Goal: Book appointment/travel/reservation

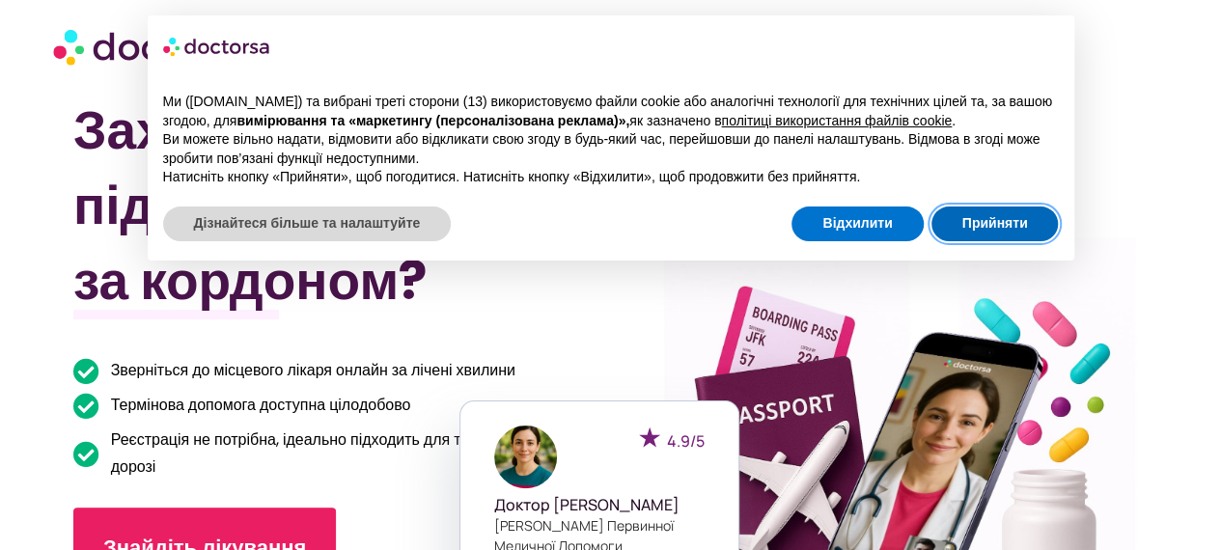
click at [1032, 230] on button "Прийняти" at bounding box center [995, 224] width 127 height 35
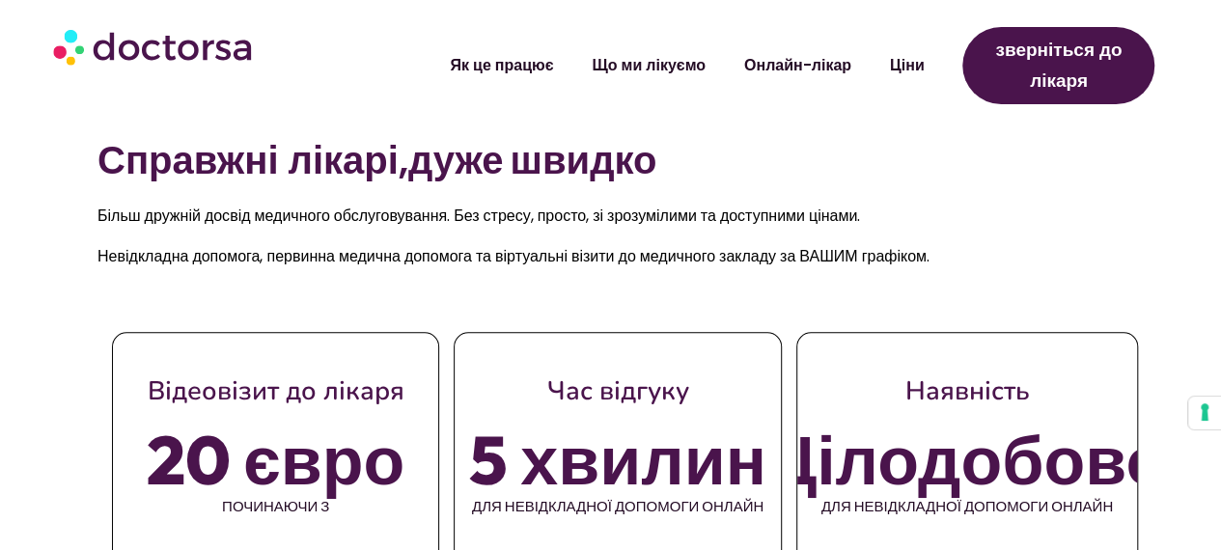
scroll to position [772, 0]
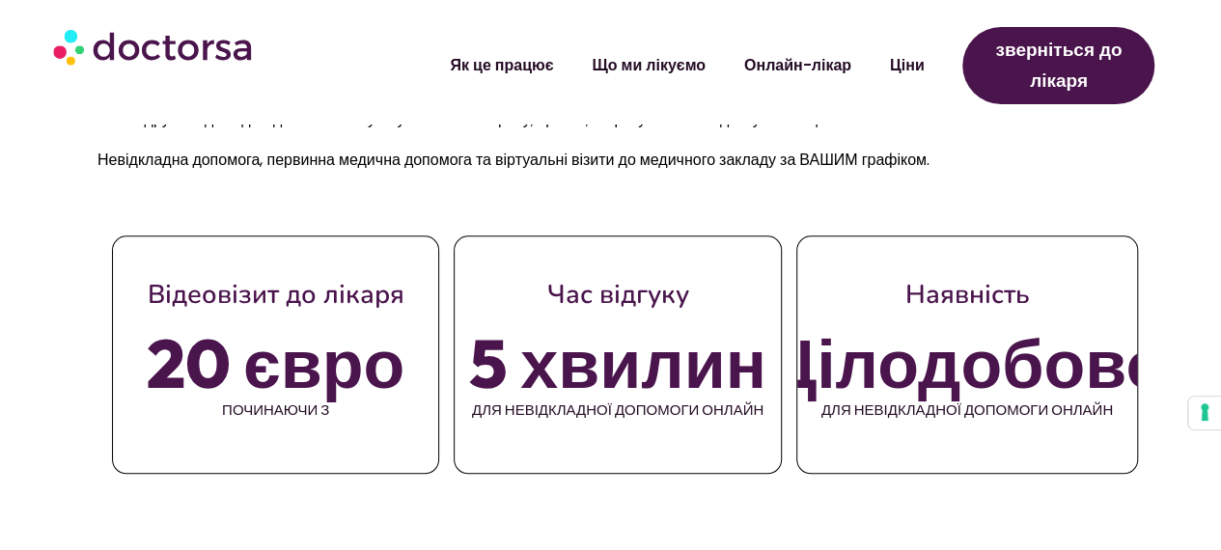
drag, startPoint x: 255, startPoint y: 304, endPoint x: 370, endPoint y: 305, distance: 114.9
click at [361, 307] on font "Відеовізит до лікаря" at bounding box center [276, 295] width 257 height 36
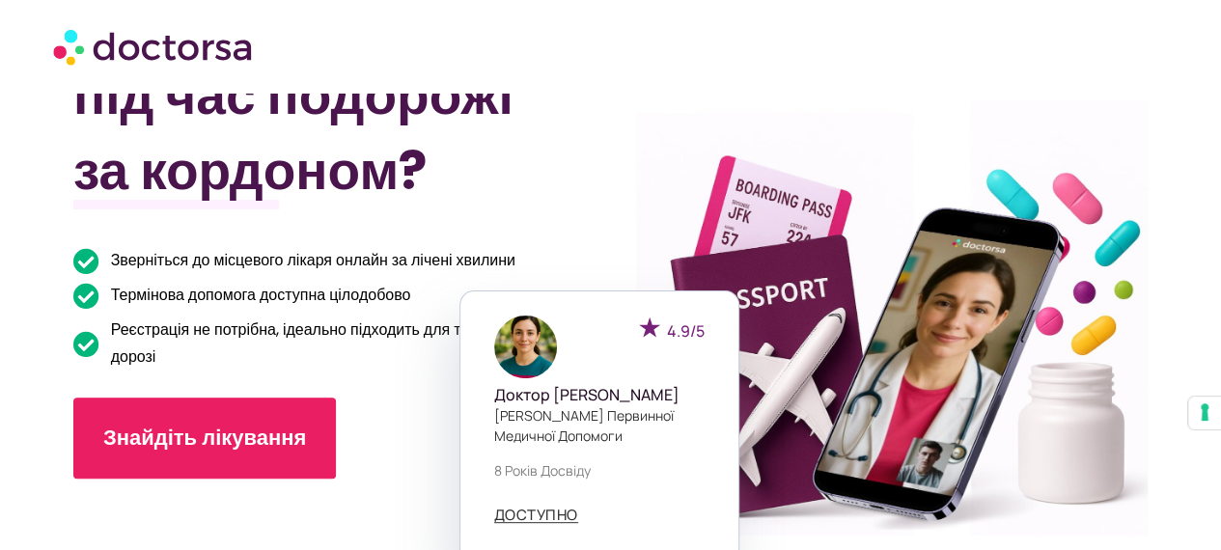
scroll to position [290, 0]
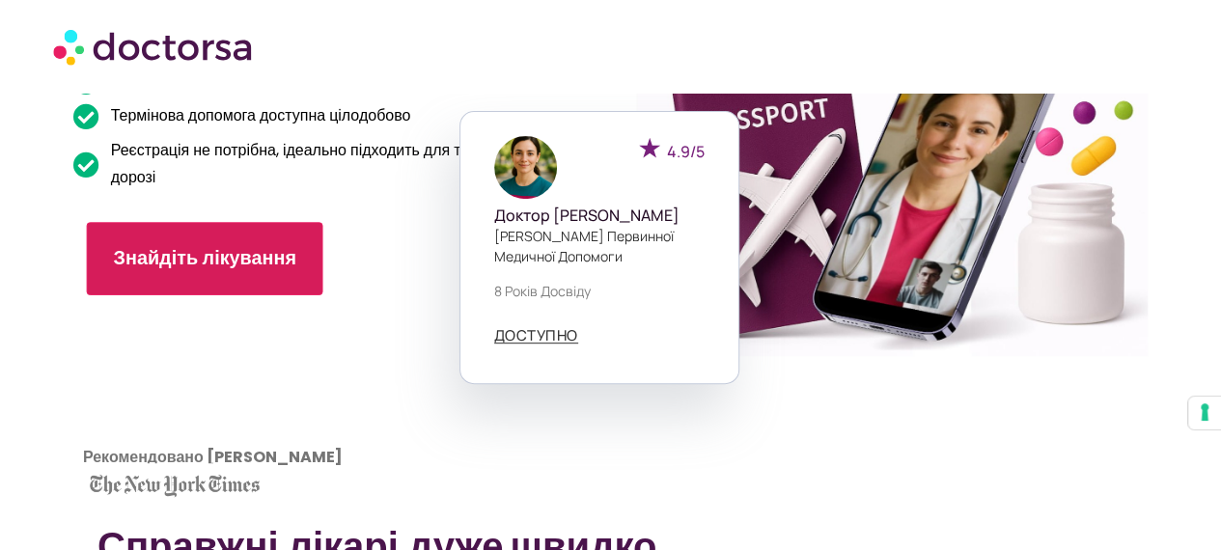
click at [232, 265] on font "Знайдіть лікування" at bounding box center [204, 258] width 182 height 27
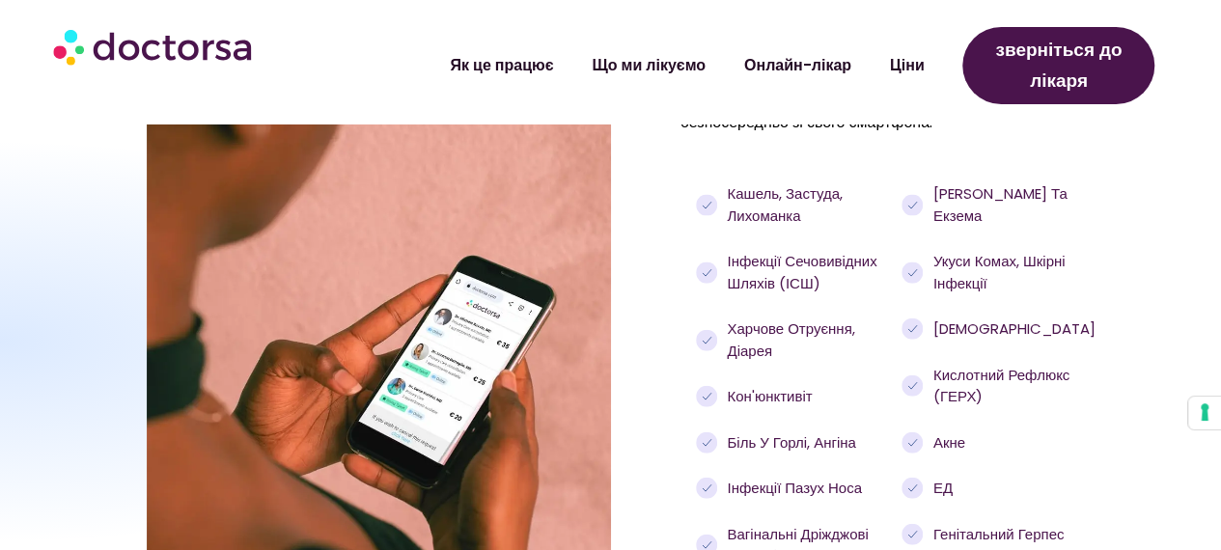
scroll to position [2027, 0]
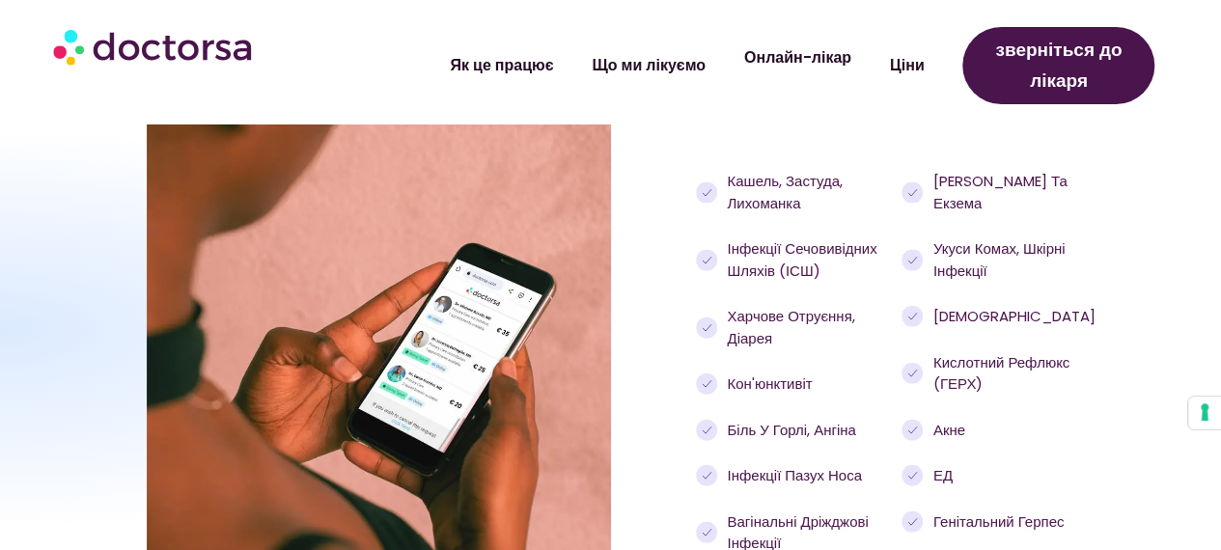
click at [804, 67] on font "Онлайн-лікар" at bounding box center [797, 57] width 107 height 22
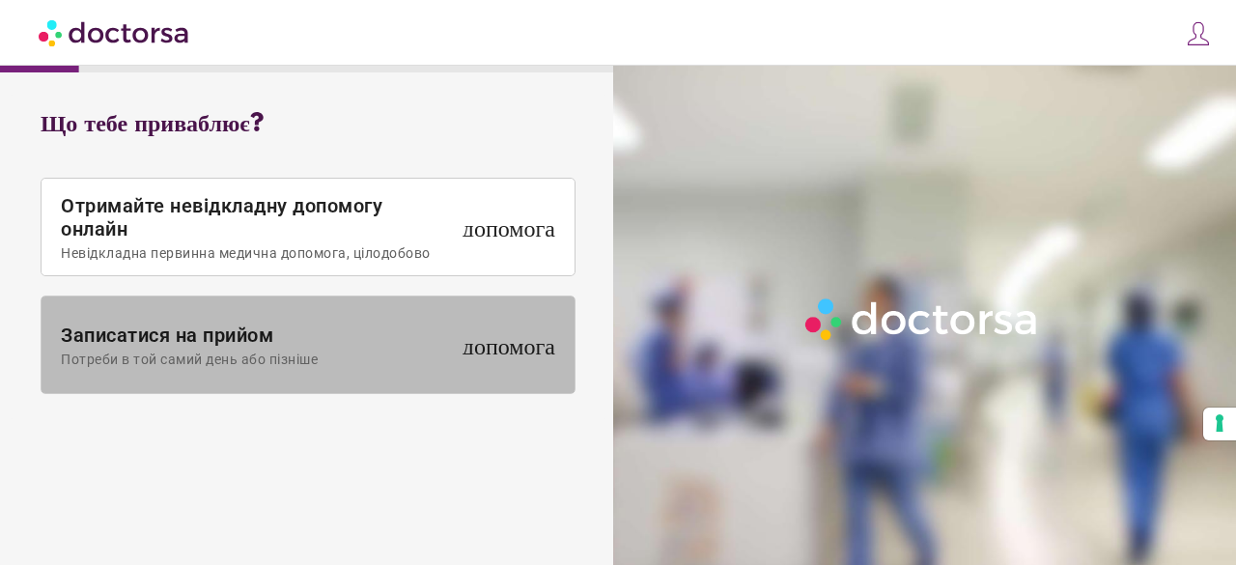
click at [180, 353] on font "Потреби в той самий день або пізніше" at bounding box center [189, 358] width 257 height 15
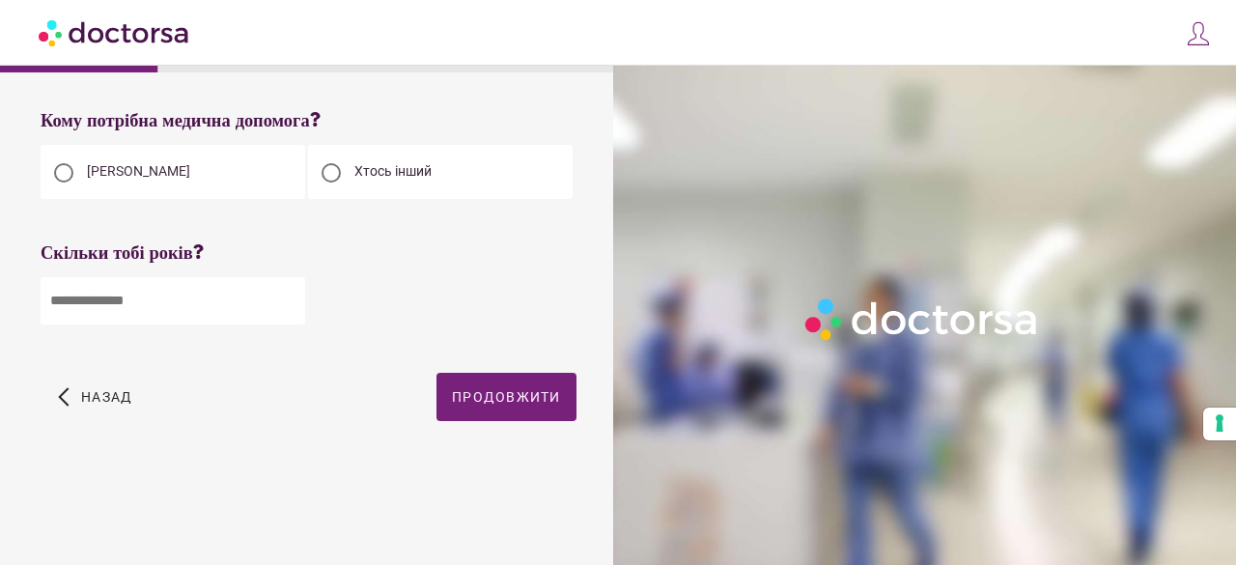
click at [405, 164] on font "Хтось інший" at bounding box center [392, 170] width 77 height 15
click at [173, 304] on input "number" at bounding box center [173, 300] width 265 height 47
type input "**"
click at [462, 393] on font "Продовжити" at bounding box center [506, 396] width 109 height 15
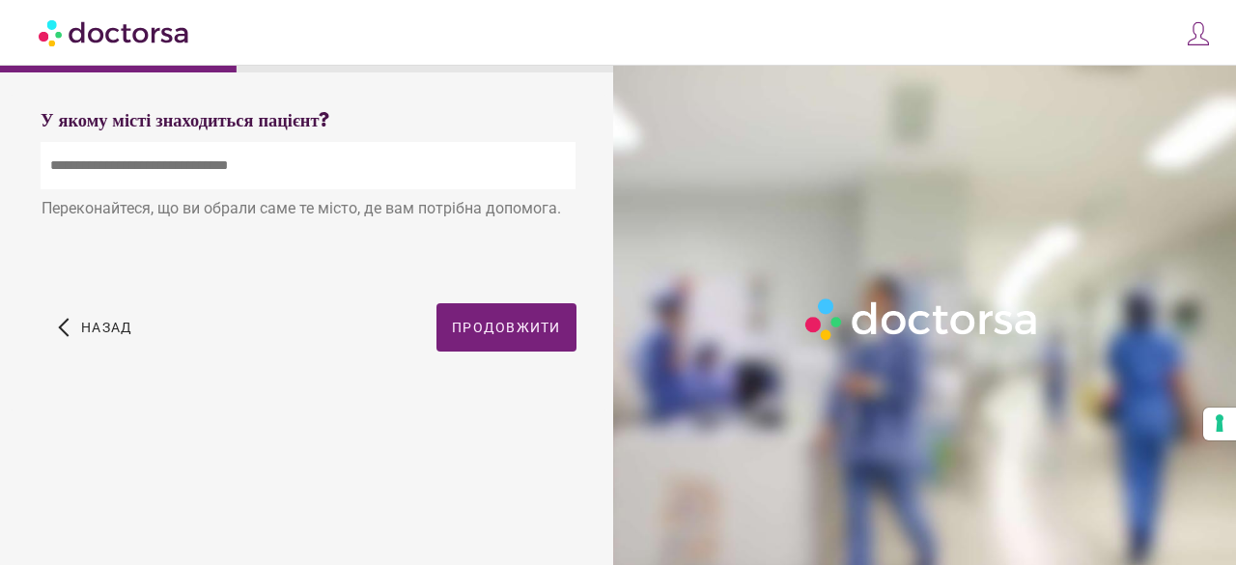
click at [189, 184] on input "text" at bounding box center [308, 165] width 535 height 47
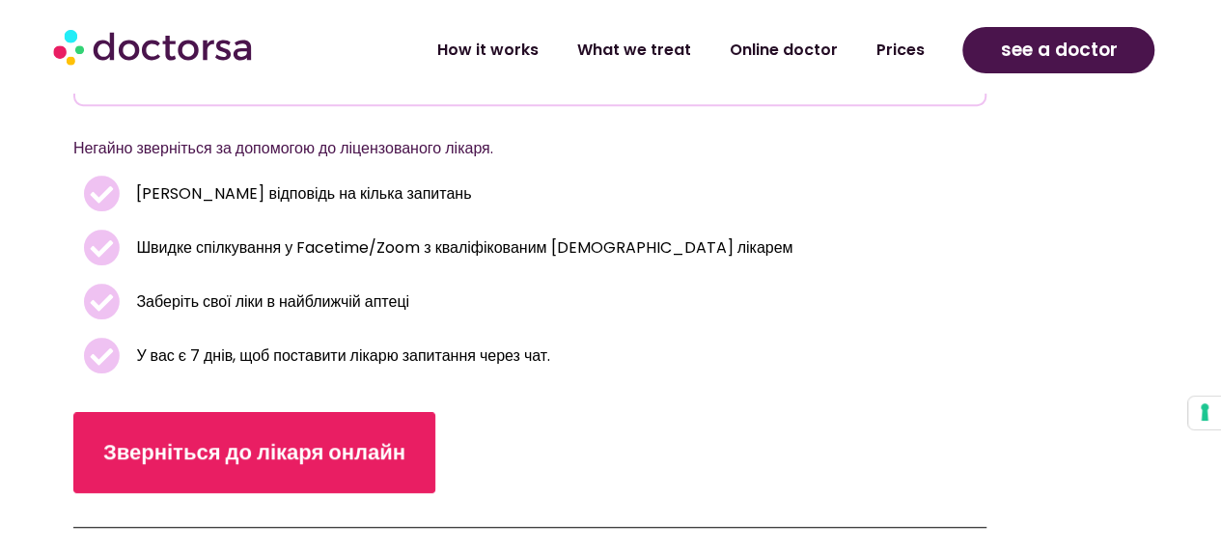
scroll to position [579, 0]
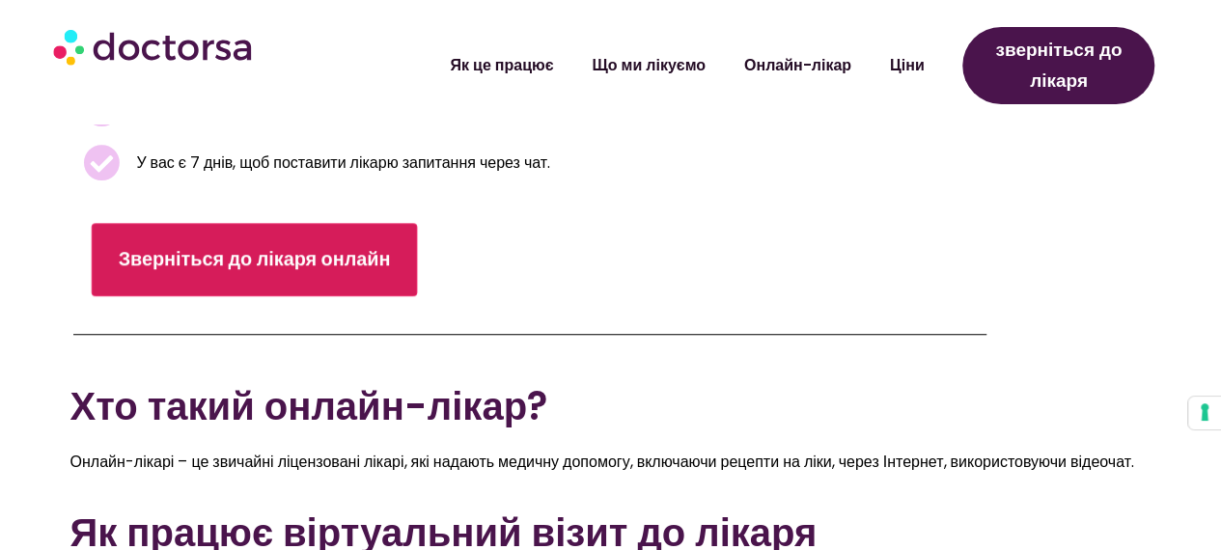
click at [270, 254] on font "Зверніться до лікаря онлайн" at bounding box center [255, 259] width 272 height 27
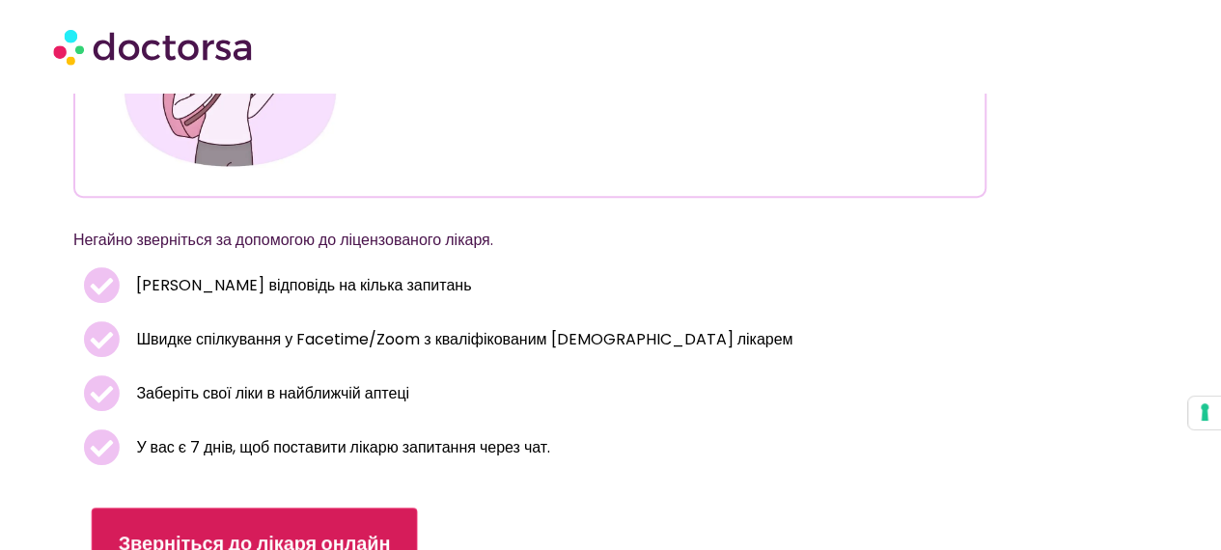
scroll to position [286, 0]
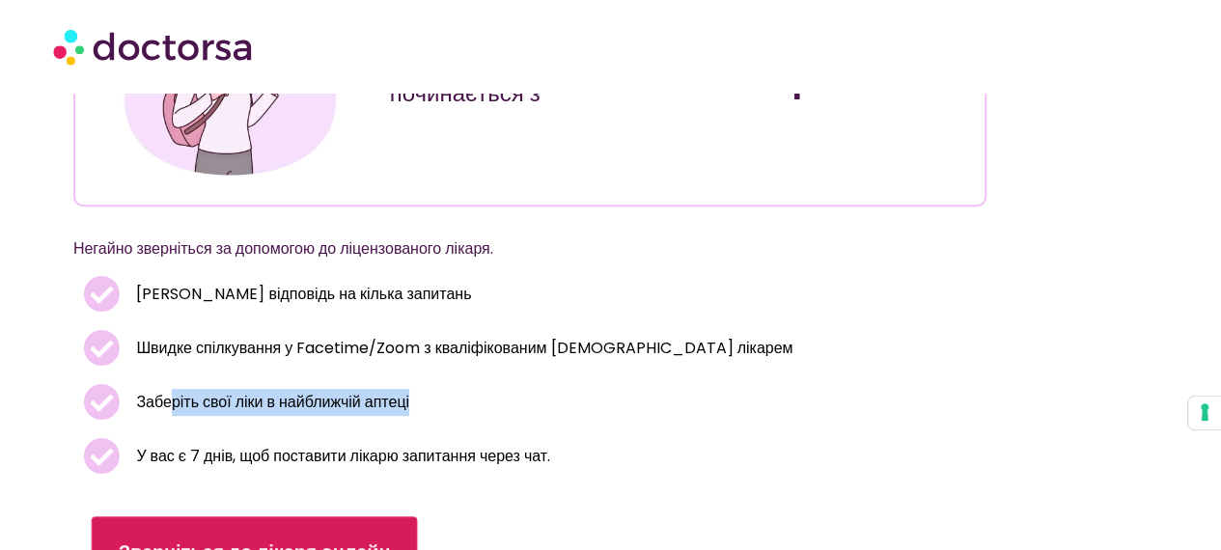
drag, startPoint x: 210, startPoint y: 404, endPoint x: 422, endPoint y: 404, distance: 211.4
click at [422, 404] on li "Заберіть свої ліки в найближчій аптеці" at bounding box center [530, 406] width 894 height 45
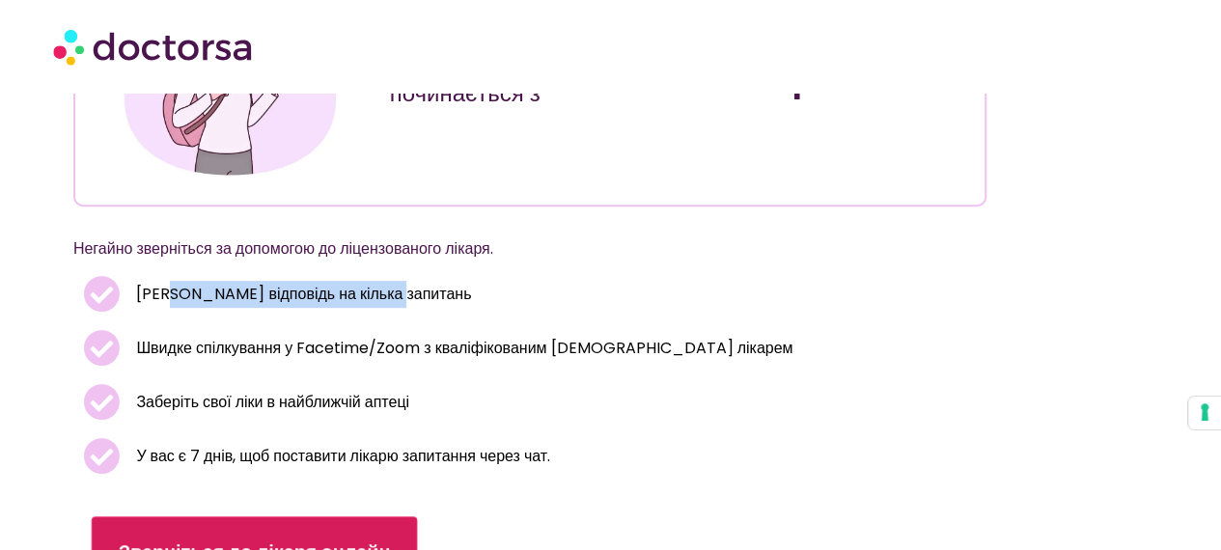
drag, startPoint x: 174, startPoint y: 286, endPoint x: 404, endPoint y: 294, distance: 229.9
click at [394, 292] on li "[PERSON_NAME] відповідь на кілька запитань" at bounding box center [530, 298] width 894 height 45
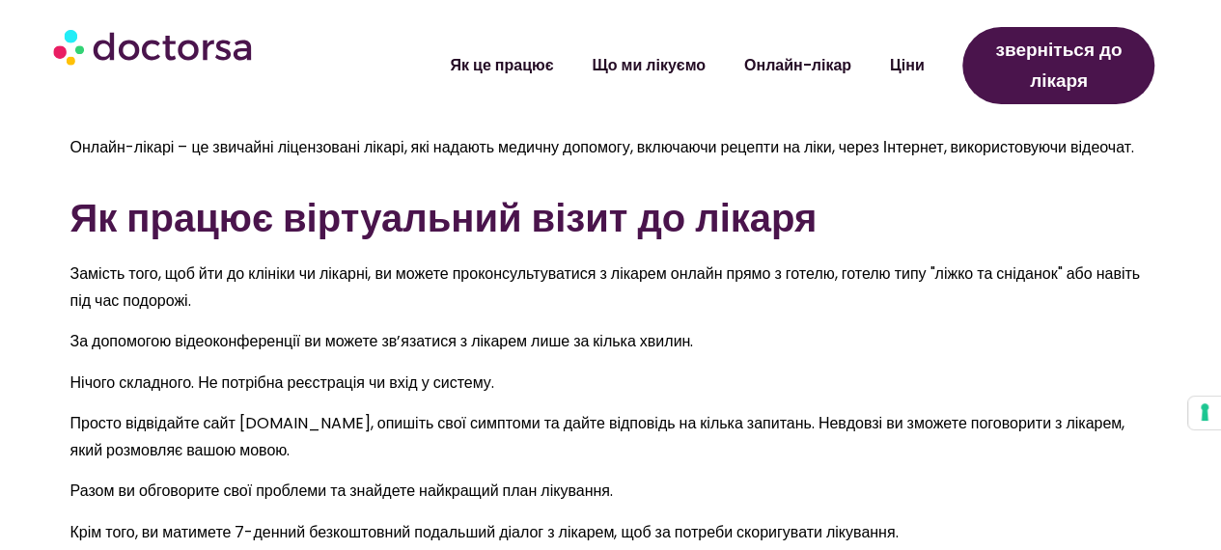
scroll to position [772, 0]
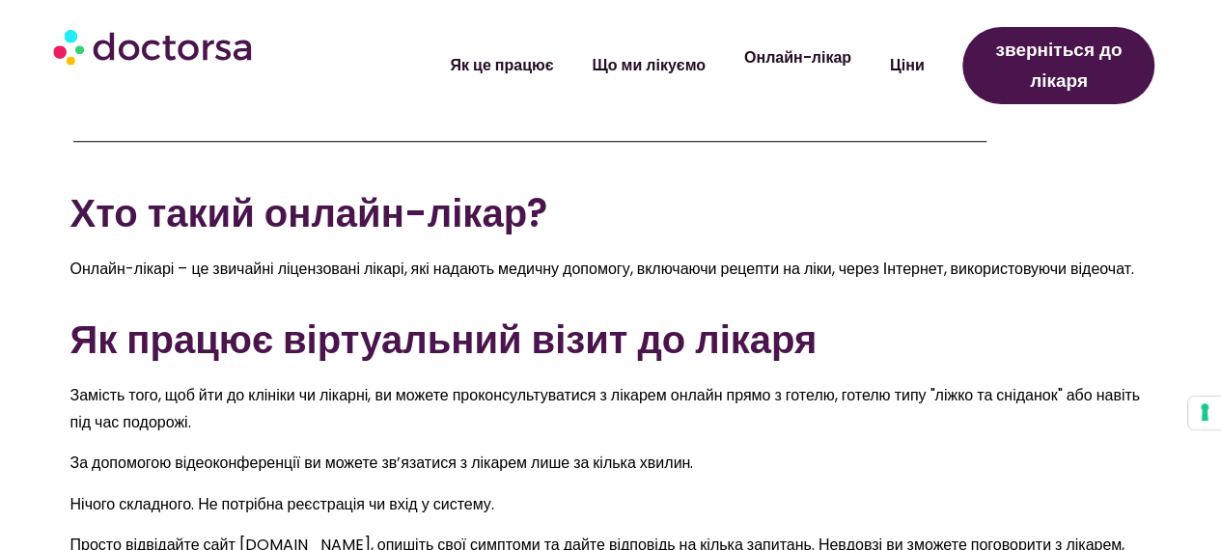
click at [813, 55] on font "Онлайн-лікар" at bounding box center [797, 57] width 107 height 22
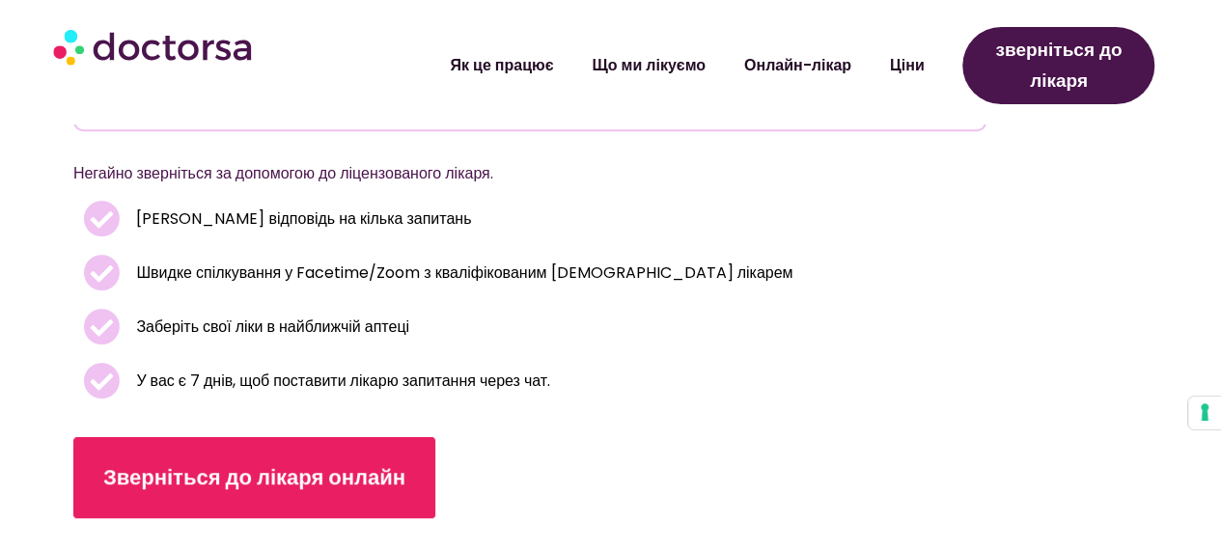
scroll to position [483, 0]
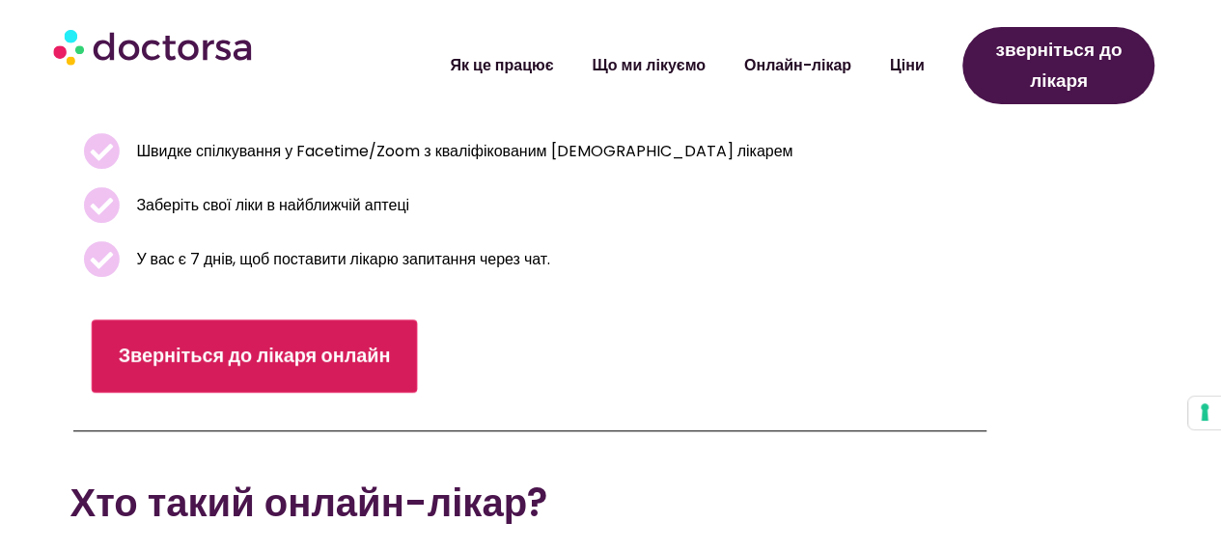
click at [278, 340] on link "Зверніться до лікаря онлайн" at bounding box center [254, 356] width 325 height 73
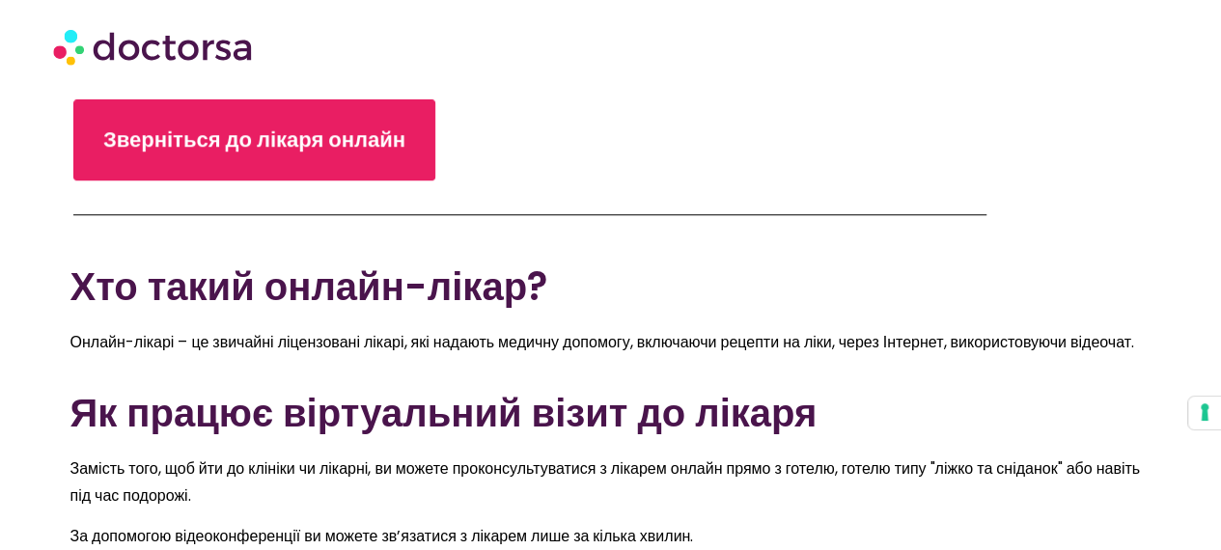
scroll to position [385, 0]
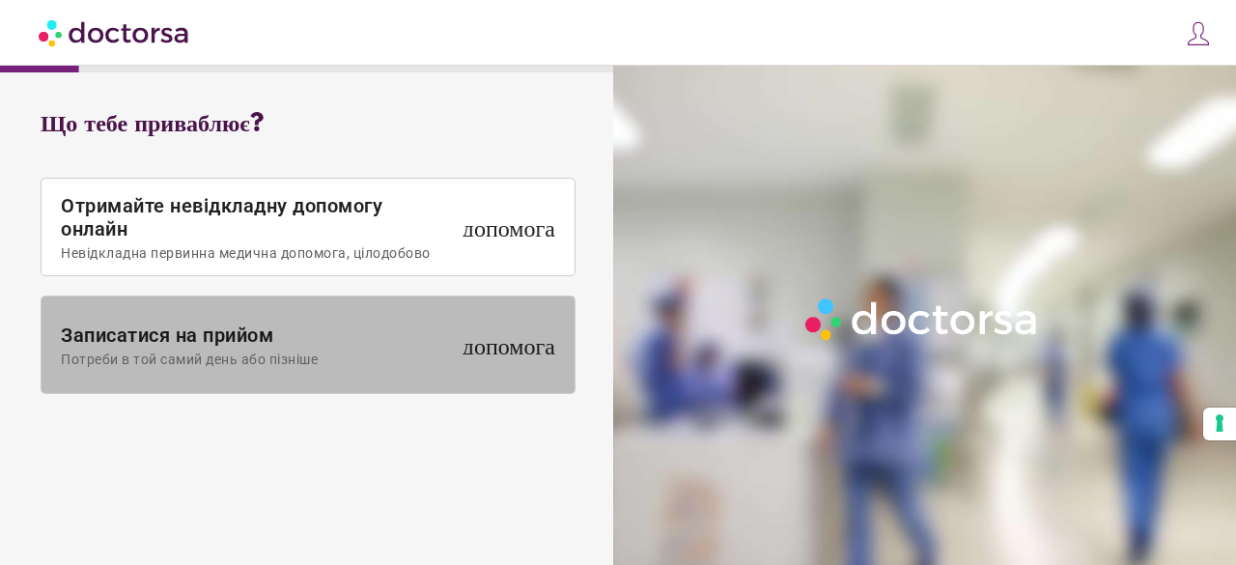
click at [224, 329] on font "Записатися на прийом" at bounding box center [167, 334] width 212 height 23
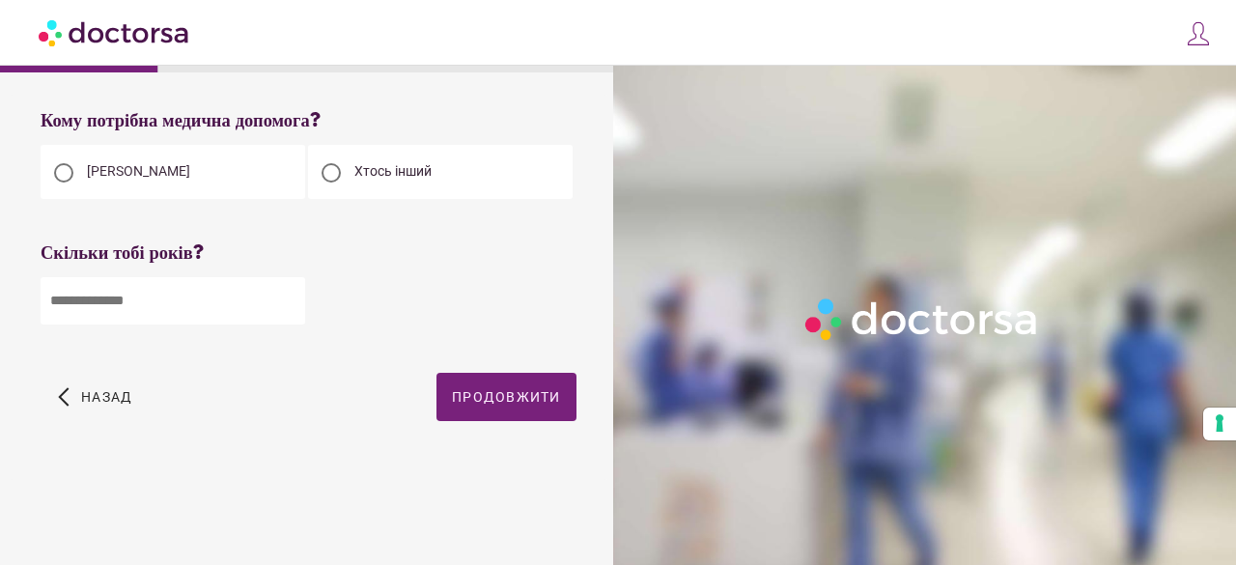
click at [240, 280] on input "number" at bounding box center [173, 300] width 265 height 47
type input "**"
click at [386, 174] on font "Хтось інший" at bounding box center [392, 170] width 77 height 15
click at [471, 390] on span "button" at bounding box center [506, 397] width 140 height 48
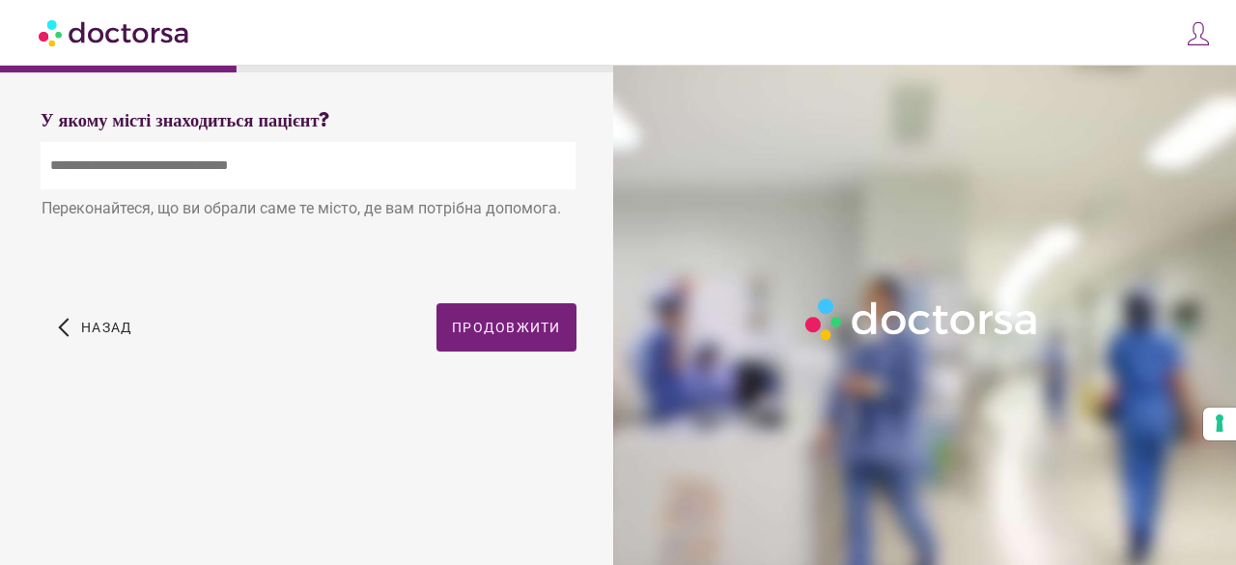
click at [186, 179] on input "text" at bounding box center [308, 165] width 535 height 47
type input "*"
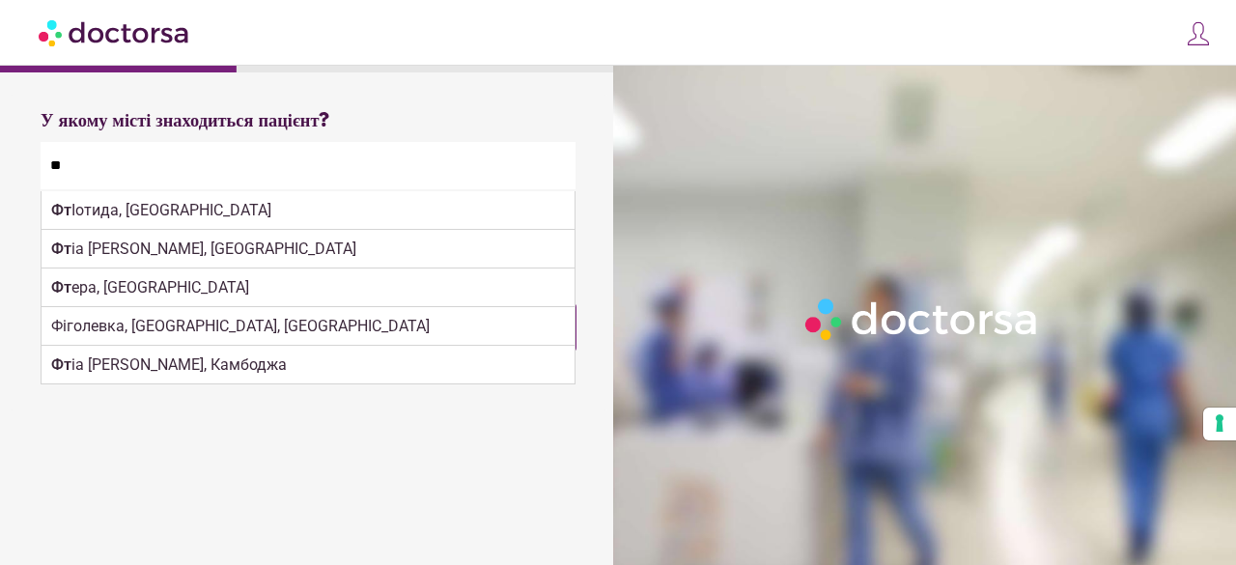
type input "*"
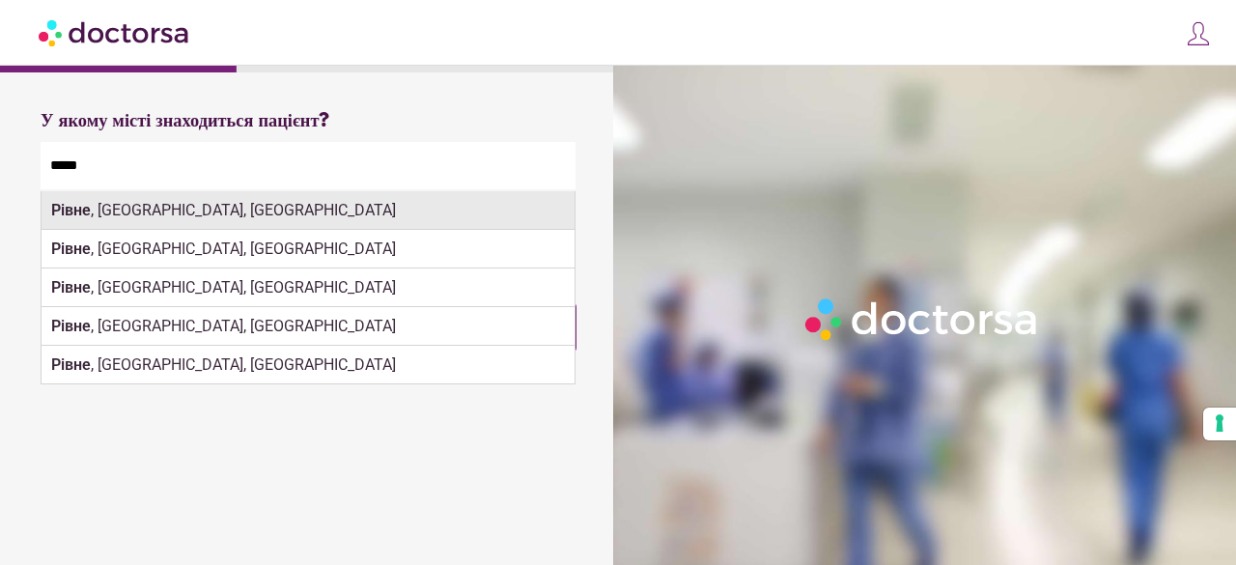
click at [153, 211] on font ", [GEOGRAPHIC_DATA], [GEOGRAPHIC_DATA]" at bounding box center [243, 210] width 305 height 18
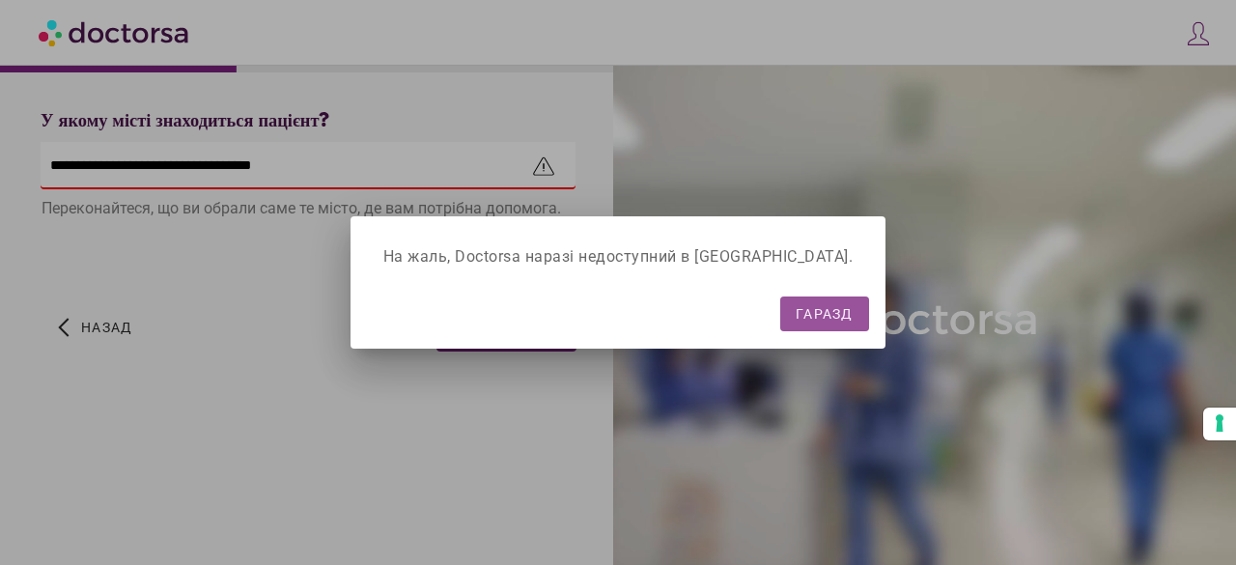
click at [780, 310] on span "button" at bounding box center [824, 313] width 89 height 35
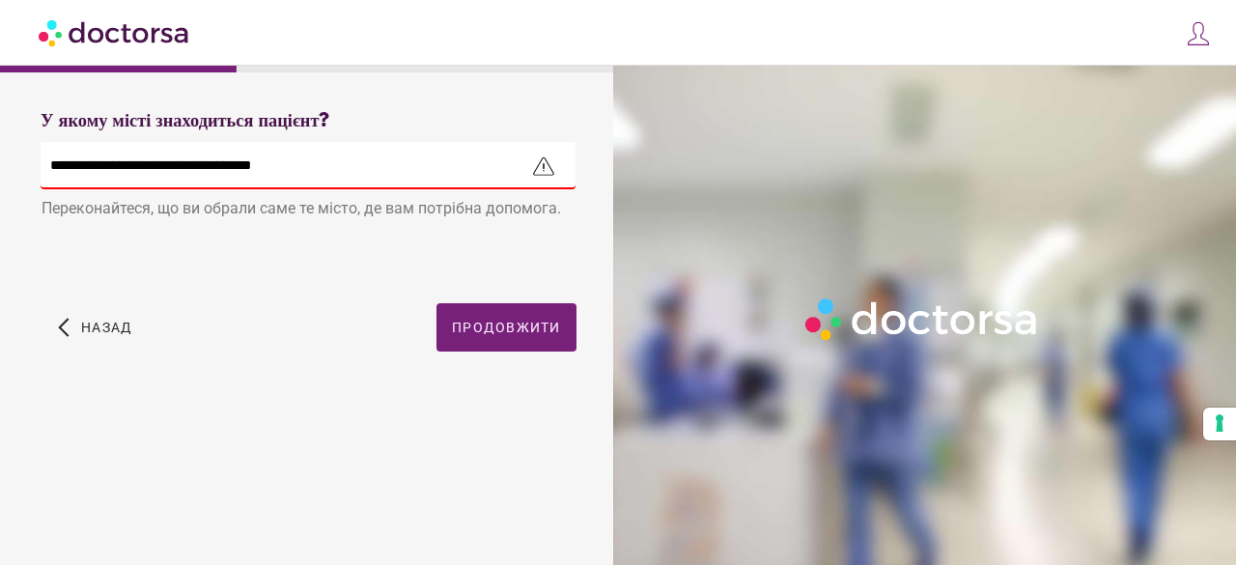
click at [230, 184] on input "**********" at bounding box center [308, 165] width 535 height 47
drag, startPoint x: 334, startPoint y: 181, endPoint x: 0, endPoint y: 128, distance: 338.0
click at [0, 129] on div "Що тебе приваблює? Отримайте невідкладну допомогу онлайн Невідкладна первинна м…" at bounding box center [618, 260] width 1236 height 520
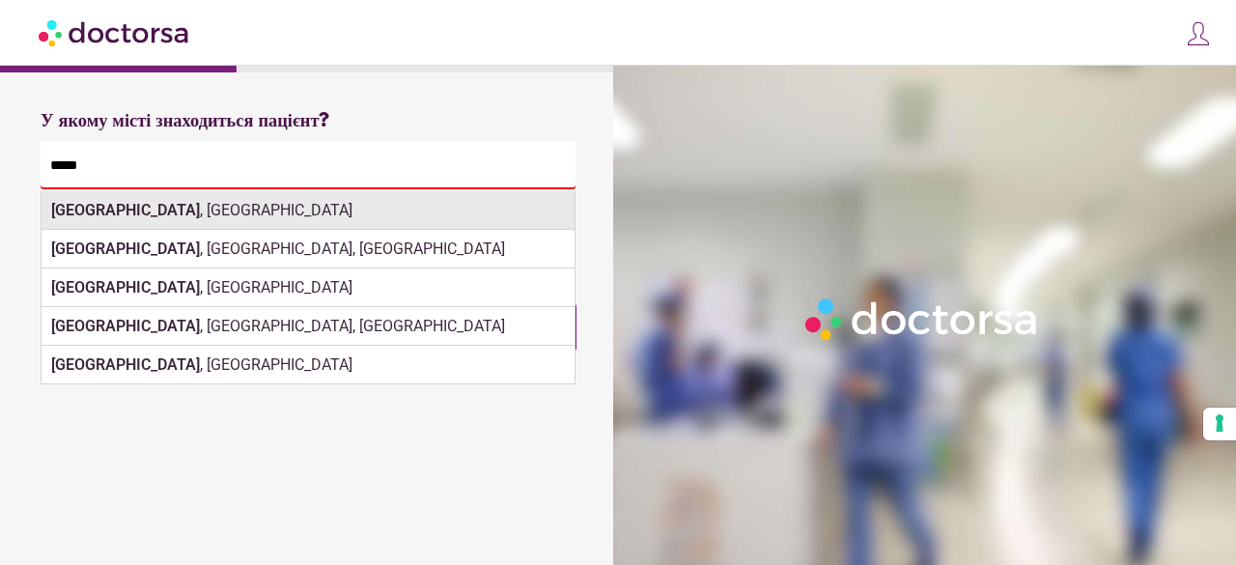
click at [83, 226] on div "[GEOGRAPHIC_DATA] , [GEOGRAPHIC_DATA]" at bounding box center [308, 210] width 533 height 39
type input "**********"
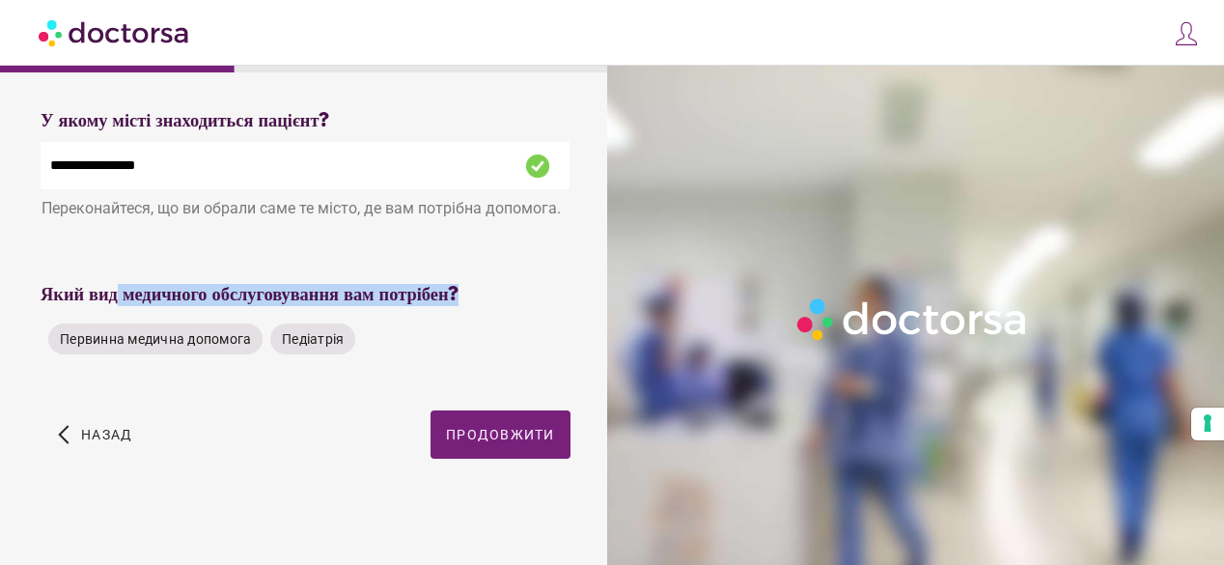
drag, startPoint x: 149, startPoint y: 300, endPoint x: 470, endPoint y: 302, distance: 321.5
click at [470, 302] on div "Який вид медичного обслуговування вам потрібен?" at bounding box center [305, 295] width 529 height 22
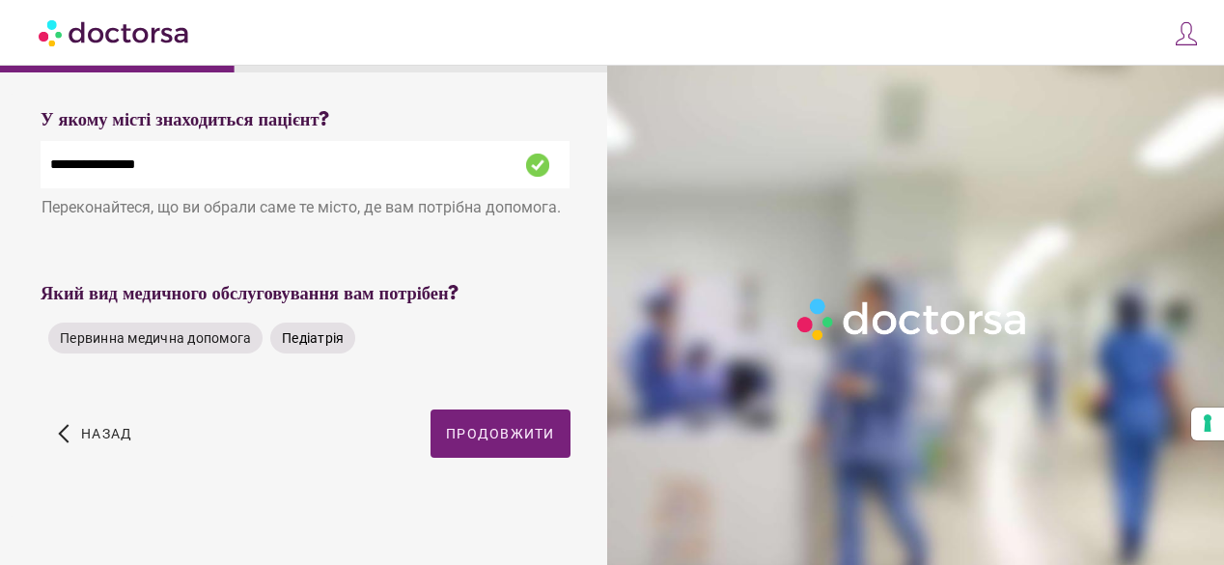
click at [338, 337] on font "Педіатрія" at bounding box center [313, 337] width 62 height 15
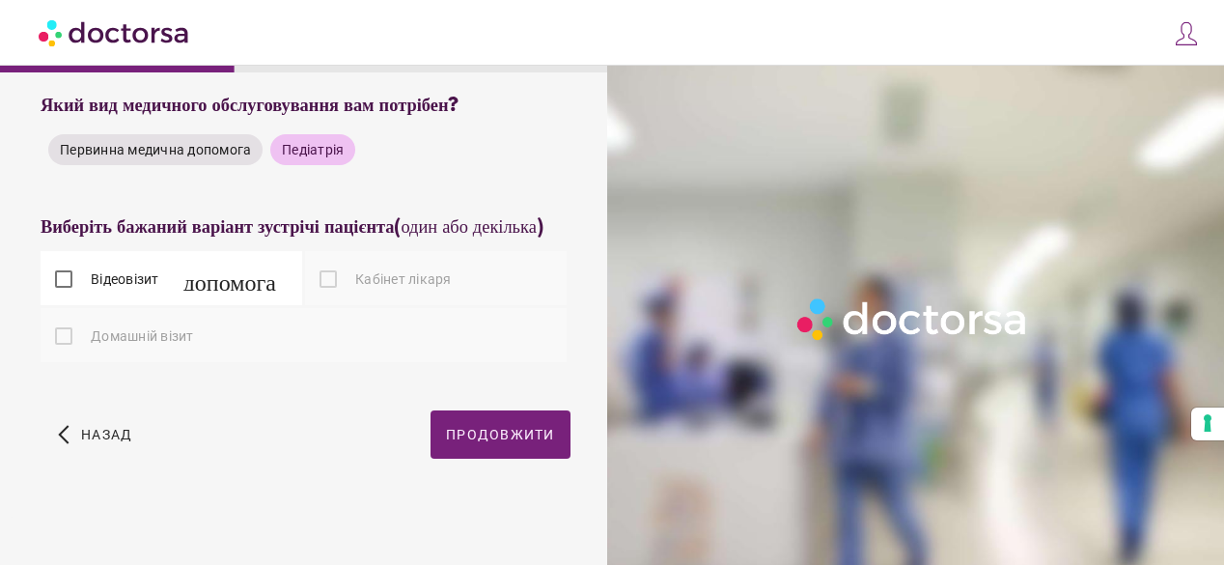
scroll to position [194, 0]
click at [355, 280] on font "Кабінет лікаря" at bounding box center [403, 277] width 97 height 15
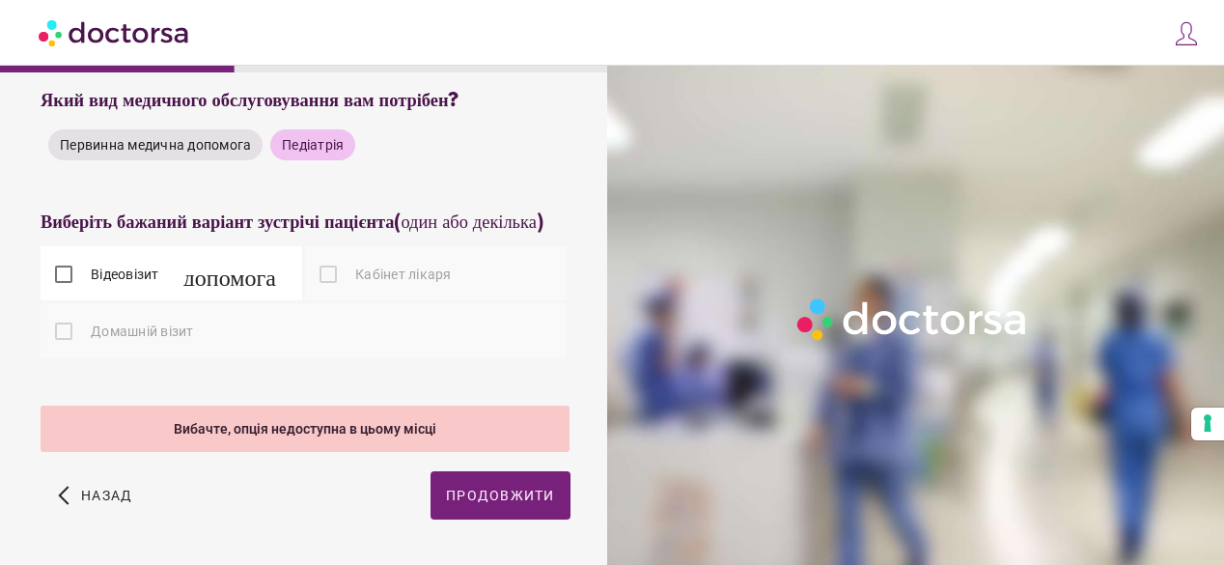
click at [330, 277] on div at bounding box center [328, 274] width 39 height 39
click at [221, 285] on font "допомога" at bounding box center [229, 274] width 93 height 27
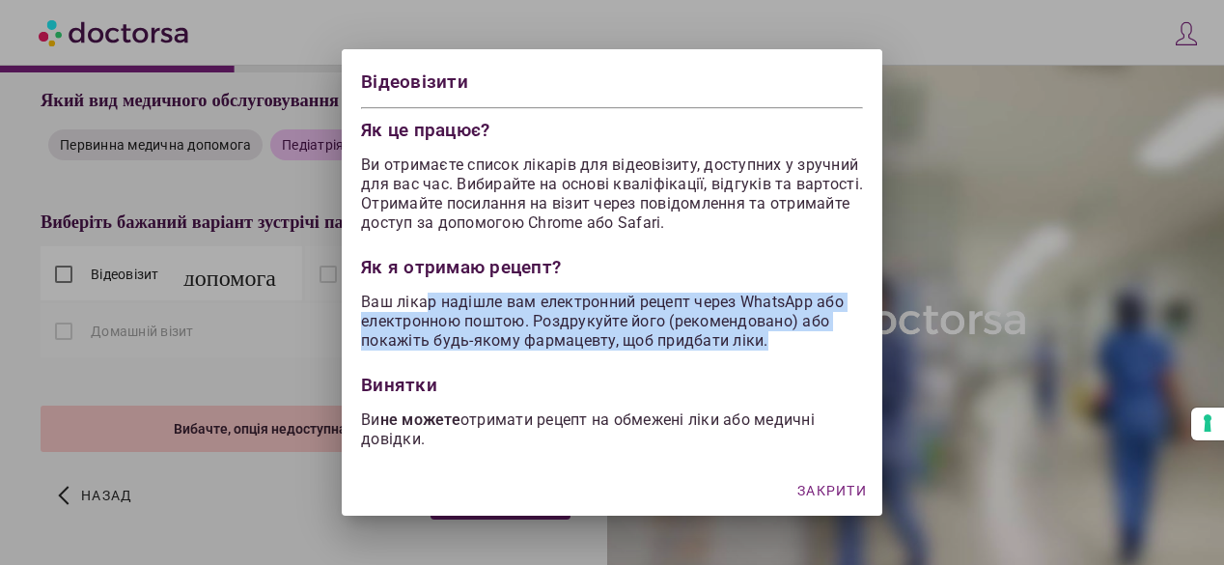
drag, startPoint x: 471, startPoint y: 318, endPoint x: 838, endPoint y: 331, distance: 367.1
click at [838, 331] on p "Ваш лікар надішле вам електронний рецепт через WhatsApp або електронною поштою.…" at bounding box center [612, 321] width 502 height 58
click at [817, 487] on font "Закрити" at bounding box center [832, 490] width 70 height 15
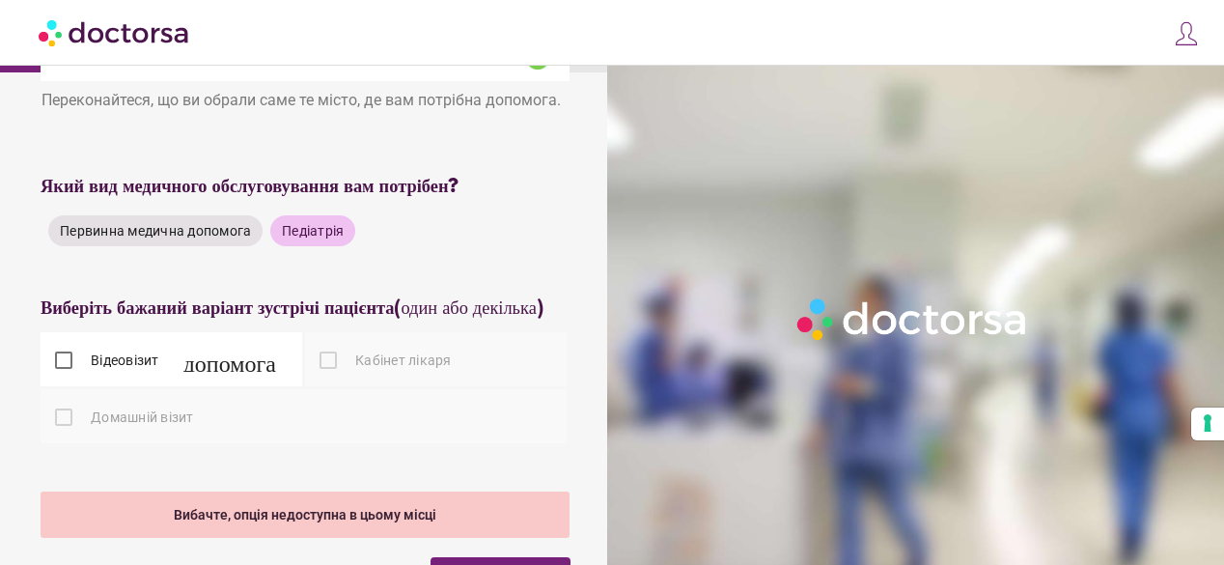
scroll to position [67, 0]
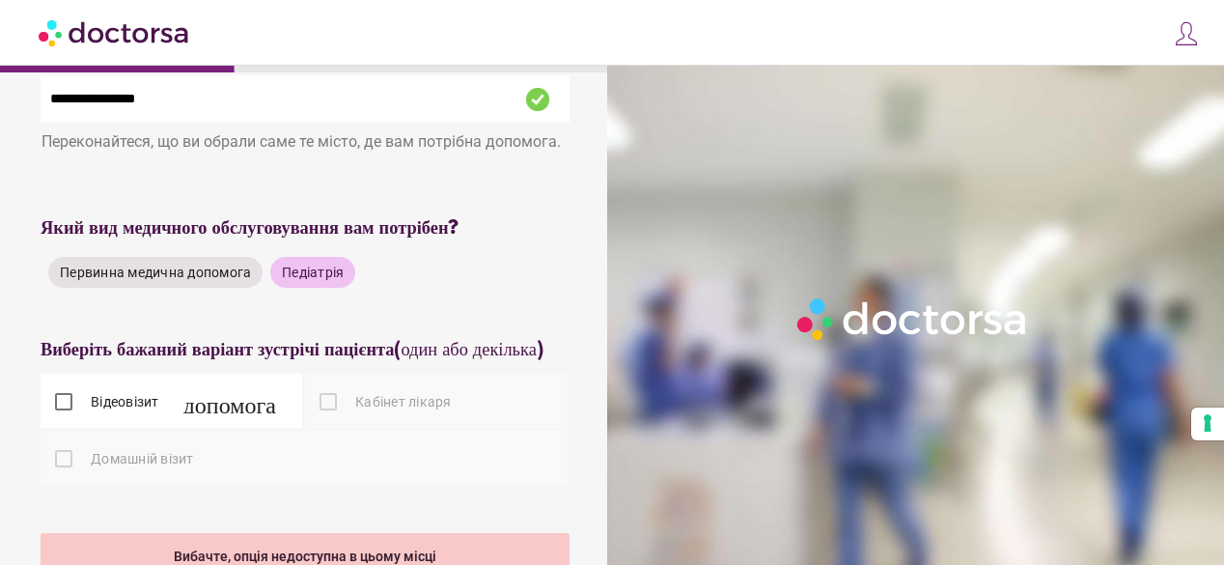
click at [136, 404] on font "Відеовізит" at bounding box center [125, 401] width 69 height 15
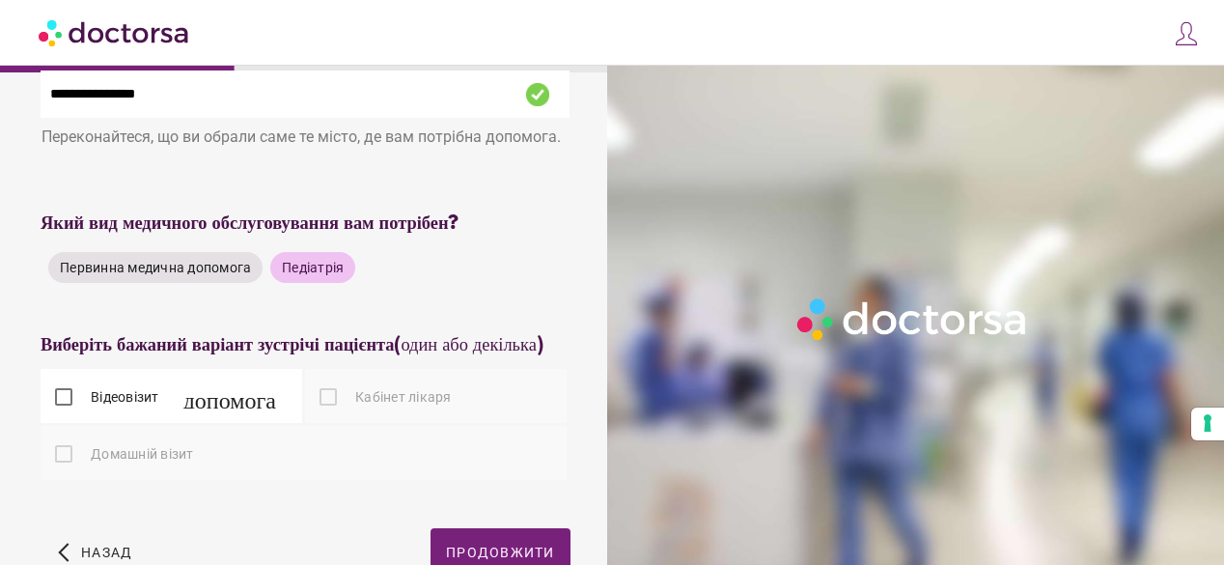
scroll to position [0, 0]
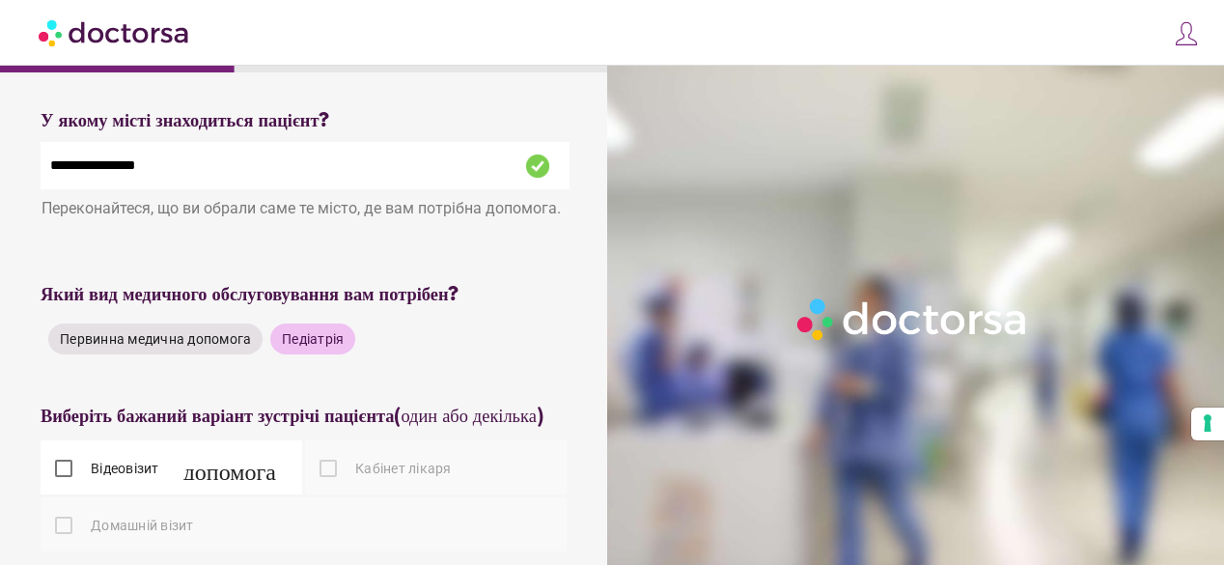
click at [305, 343] on font "Педіатрія" at bounding box center [313, 338] width 62 height 15
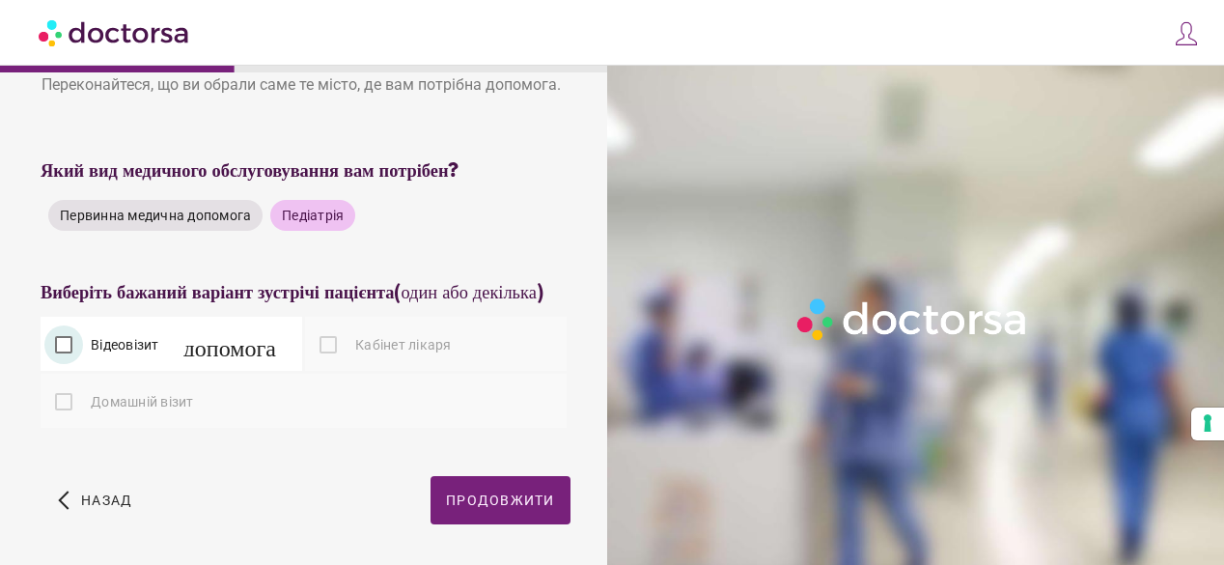
scroll to position [194, 0]
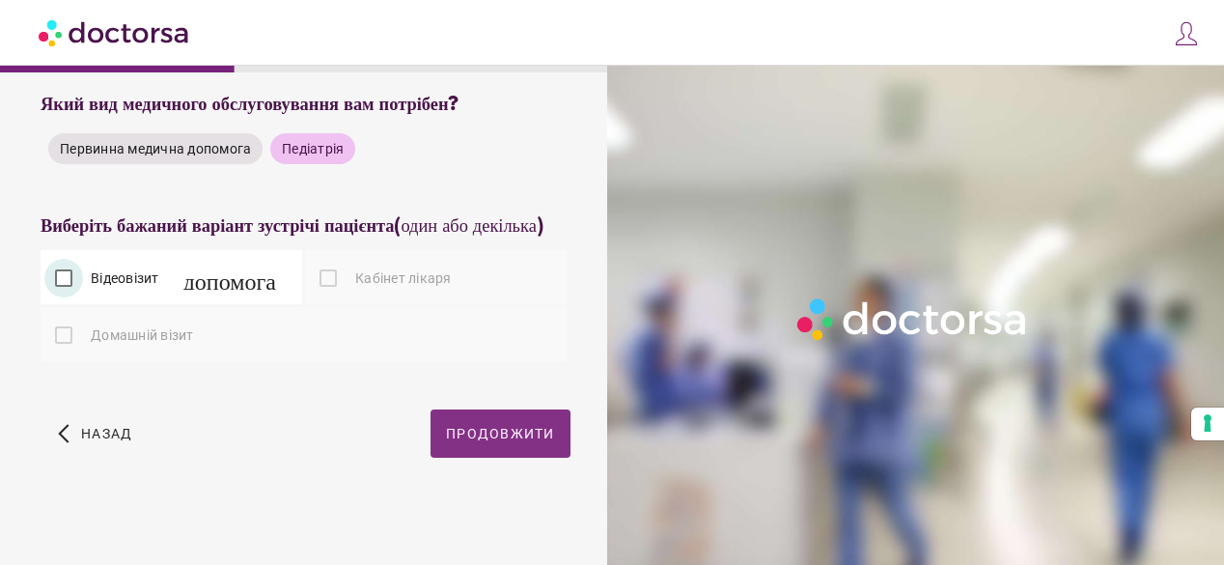
click at [515, 435] on font "Продовжити" at bounding box center [500, 433] width 109 height 15
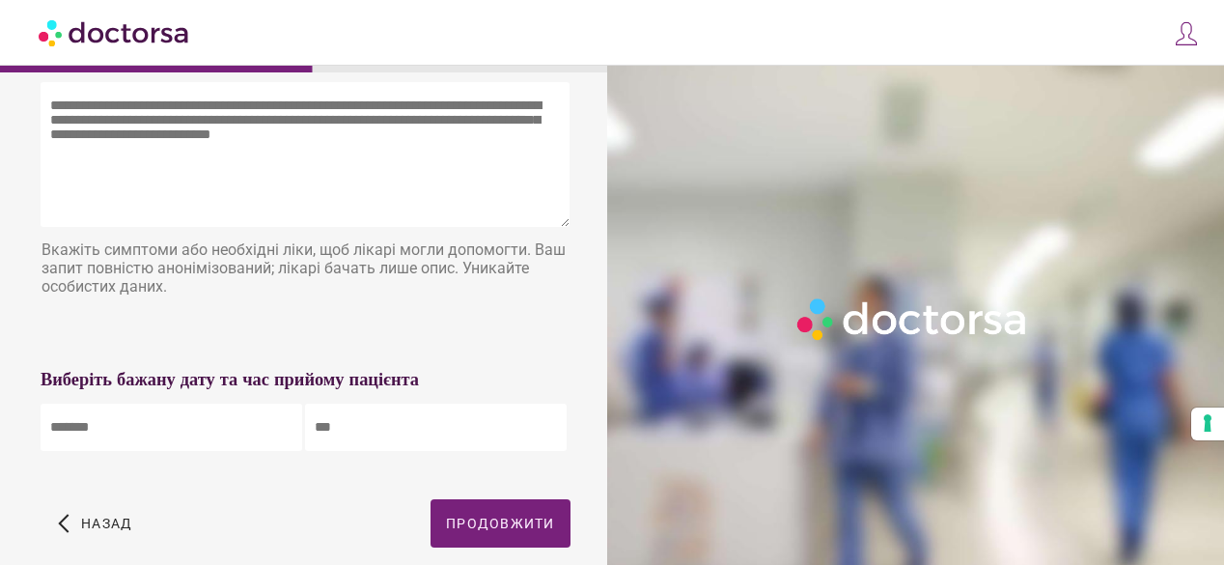
scroll to position [0, 0]
